Goal: Information Seeking & Learning: Learn about a topic

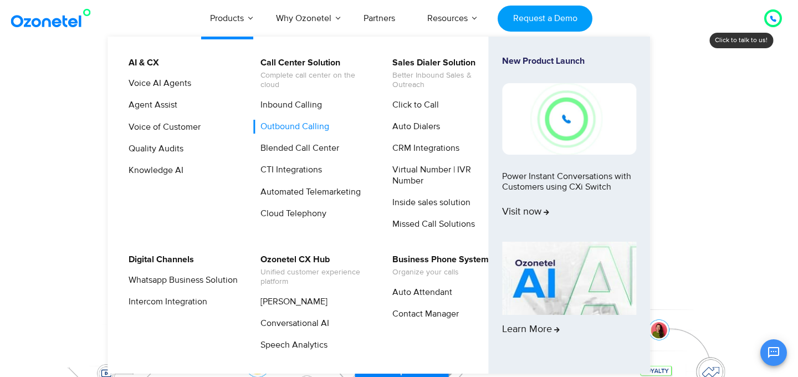
click at [300, 123] on link "Outbound Calling" at bounding box center [292, 127] width 78 height 14
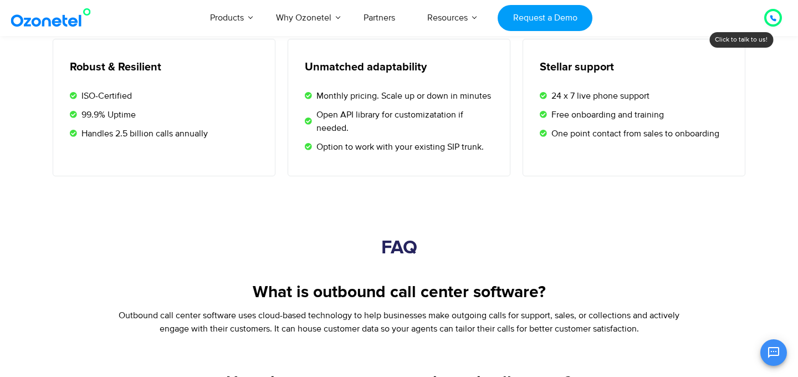
scroll to position [1848, 0]
